Goal: Task Accomplishment & Management: Use online tool/utility

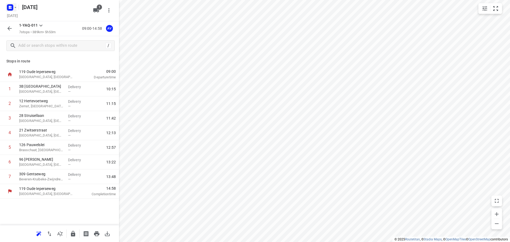
click at [12, 8] on rect "button" at bounding box center [10, 7] width 6 height 6
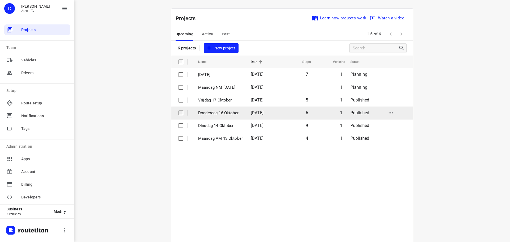
click at [300, 113] on td "6" at bounding box center [295, 112] width 33 height 13
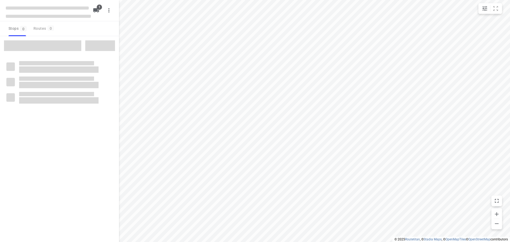
type input "distance"
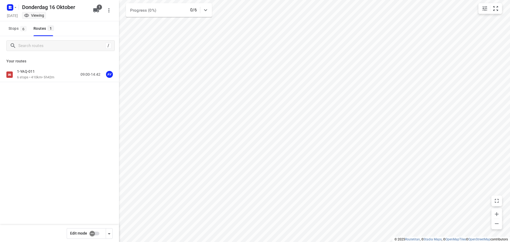
click at [97, 234] on input "checkbox" at bounding box center [92, 233] width 30 height 10
checkbox input "true"
click at [64, 74] on div "1-YAQ-011 6 stops • 410km • 5h42m 09:00-14:42 AV" at bounding box center [68, 74] width 102 height 11
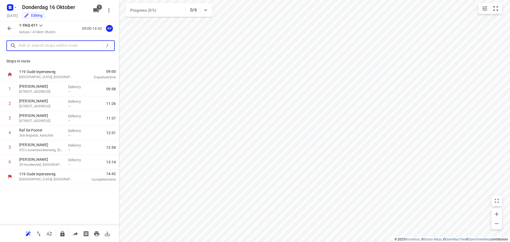
click at [58, 46] on input "text" at bounding box center [61, 46] width 85 height 8
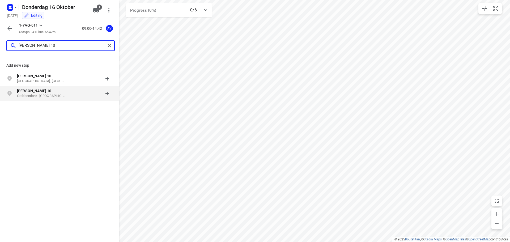
type input "[PERSON_NAME] 10"
click at [63, 93] on p "[PERSON_NAME] 10" at bounding box center [41, 90] width 49 height 5
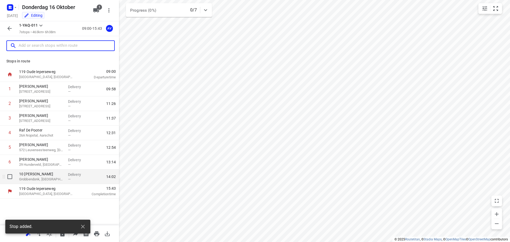
click at [44, 179] on p "Grobbendonk, [GEOGRAPHIC_DATA]" at bounding box center [41, 179] width 45 height 5
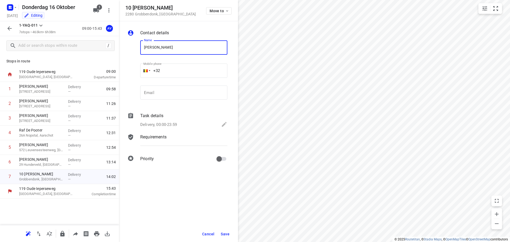
type input "[PERSON_NAME]"
click at [180, 71] on input "+32" at bounding box center [183, 70] width 87 height 14
type input "[PHONE_NUMBER]"
click at [171, 123] on p "Delivery, 00:00-23:59" at bounding box center [158, 125] width 37 height 6
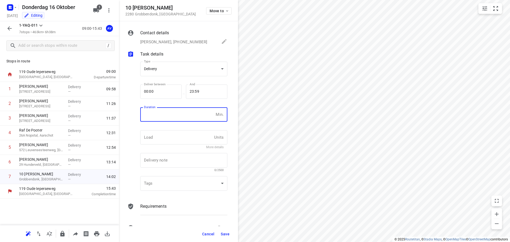
click at [173, 115] on input "number" at bounding box center [176, 114] width 73 height 14
type input "1"
click at [226, 235] on span "Save" at bounding box center [225, 234] width 9 height 4
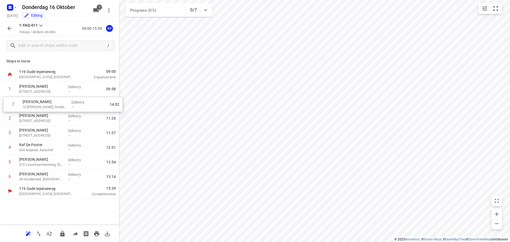
drag, startPoint x: 2, startPoint y: 179, endPoint x: 5, endPoint y: 105, distance: 74.1
click at [5, 105] on div "1 [PERSON_NAME] 223 [GEOGRAPHIC_DATA], Zelzate Delivery — 09:58 2 Femke Smolder…" at bounding box center [59, 133] width 119 height 102
click at [9, 29] on icon "button" at bounding box center [9, 28] width 4 height 4
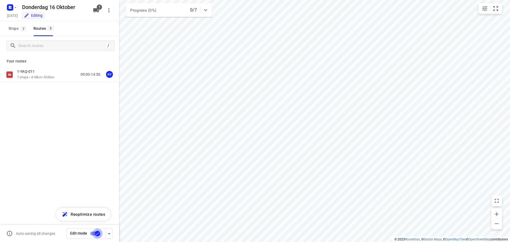
click at [93, 233] on input "checkbox" at bounding box center [97, 233] width 30 height 10
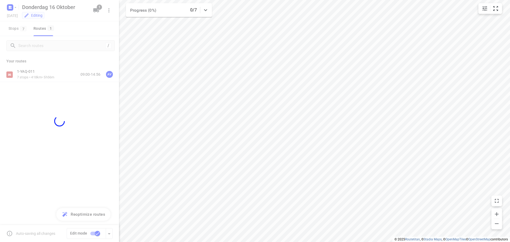
checkbox input "false"
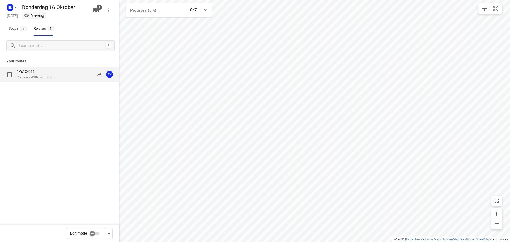
drag, startPoint x: 64, startPoint y: 77, endPoint x: 113, endPoint y: 2, distance: 89.3
click at [65, 76] on div "1-YAQ-011 7 stops • 418km • 5h56m 09:00-14:56 AV" at bounding box center [68, 74] width 102 height 11
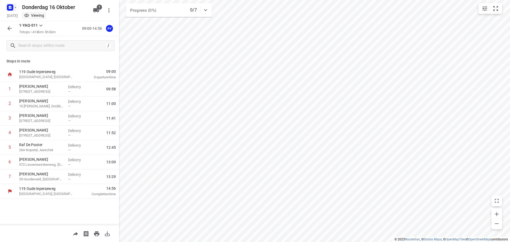
click at [12, 8] on rect "button" at bounding box center [10, 7] width 6 height 6
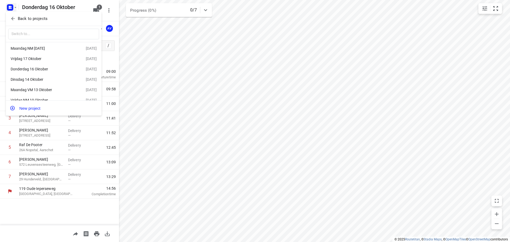
scroll to position [20, 0]
click at [50, 82] on div "Maandag VM 13 Oktober" at bounding box center [41, 83] width 61 height 4
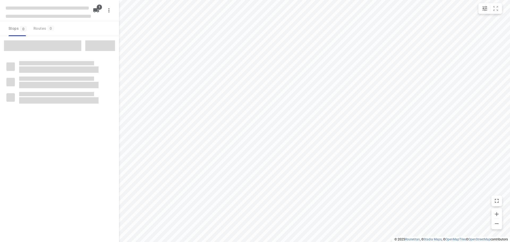
type input "distance"
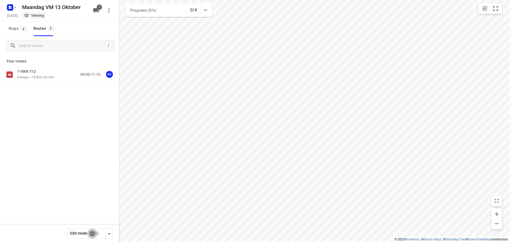
click at [97, 232] on input "checkbox" at bounding box center [92, 233] width 30 height 10
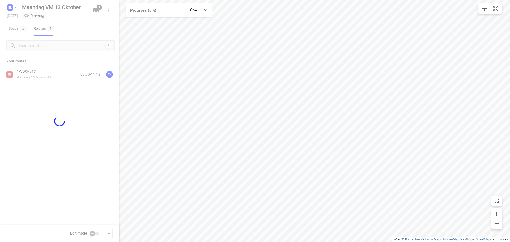
checkbox input "true"
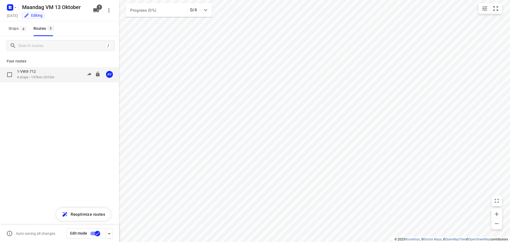
click at [60, 75] on div "1-VWX-712 4 stops • 137km • 2h12m 09:00-11:12 AV" at bounding box center [68, 74] width 102 height 11
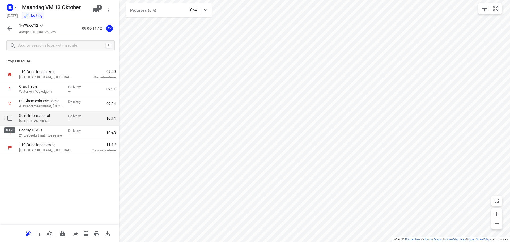
click at [9, 118] on input "checkbox" at bounding box center [10, 118] width 11 height 11
checkbox input "true"
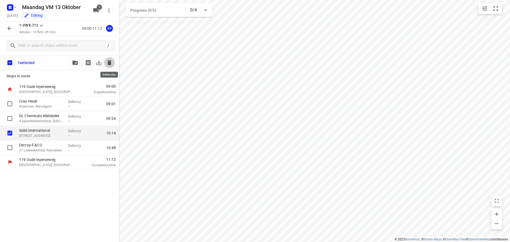
click at [109, 62] on icon "button" at bounding box center [110, 62] width 4 height 5
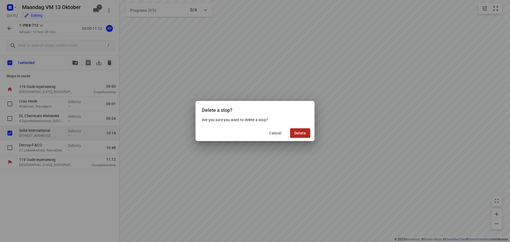
click at [298, 132] on span "Delete" at bounding box center [300, 133] width 12 height 4
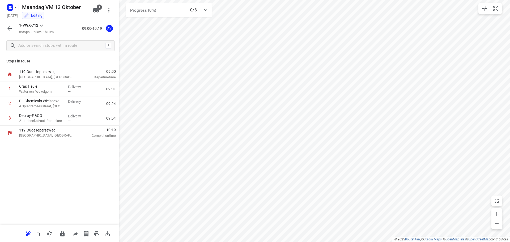
click at [10, 28] on icon "button" at bounding box center [9, 28] width 4 height 4
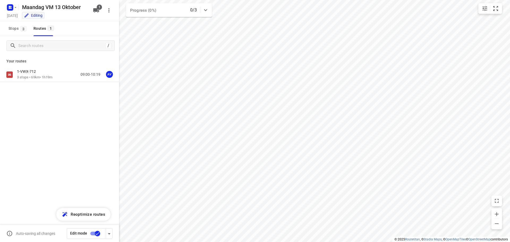
click at [94, 233] on input "checkbox" at bounding box center [97, 233] width 30 height 10
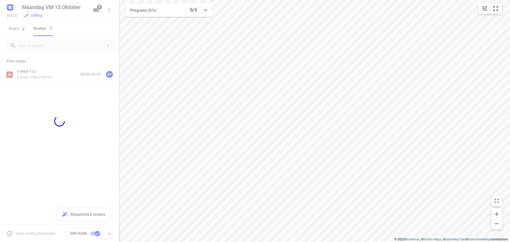
checkbox input "false"
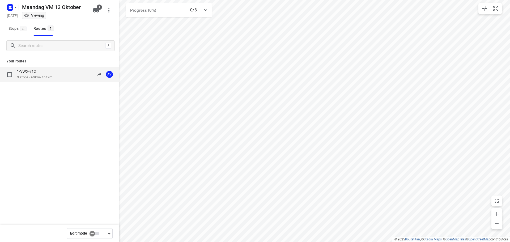
click at [58, 75] on div "1-VWX-712 3 stops • 69km • 1h19m 09:00-10:19 AV" at bounding box center [68, 74] width 102 height 11
